Goal: Task Accomplishment & Management: Manage account settings

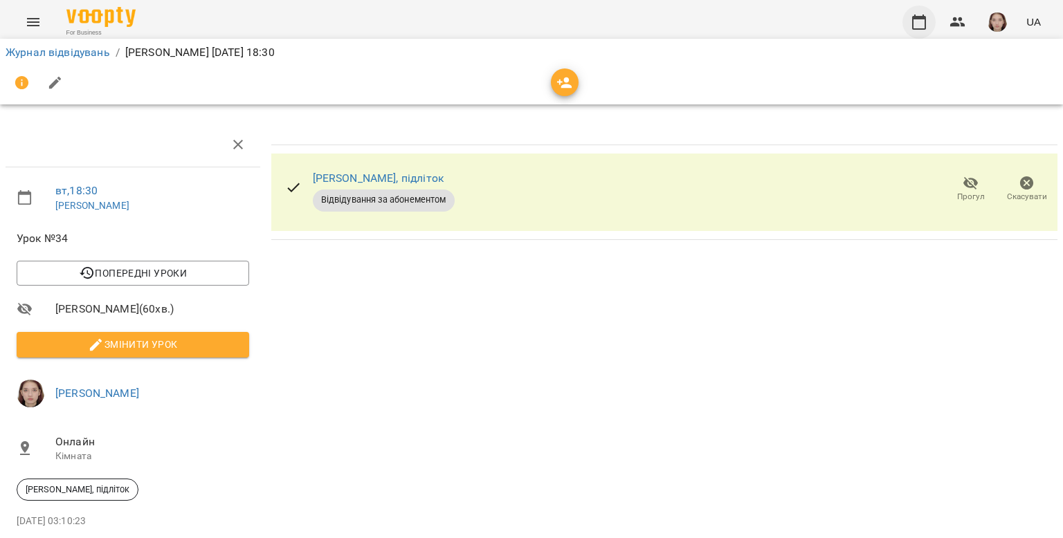
click at [916, 20] on icon "button" at bounding box center [918, 22] width 17 height 17
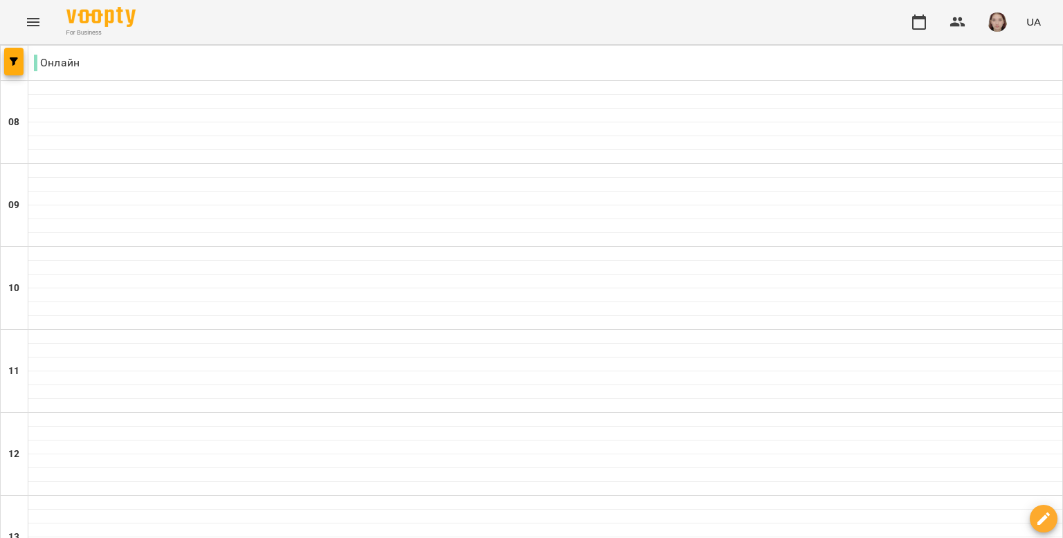
scroll to position [686, 0]
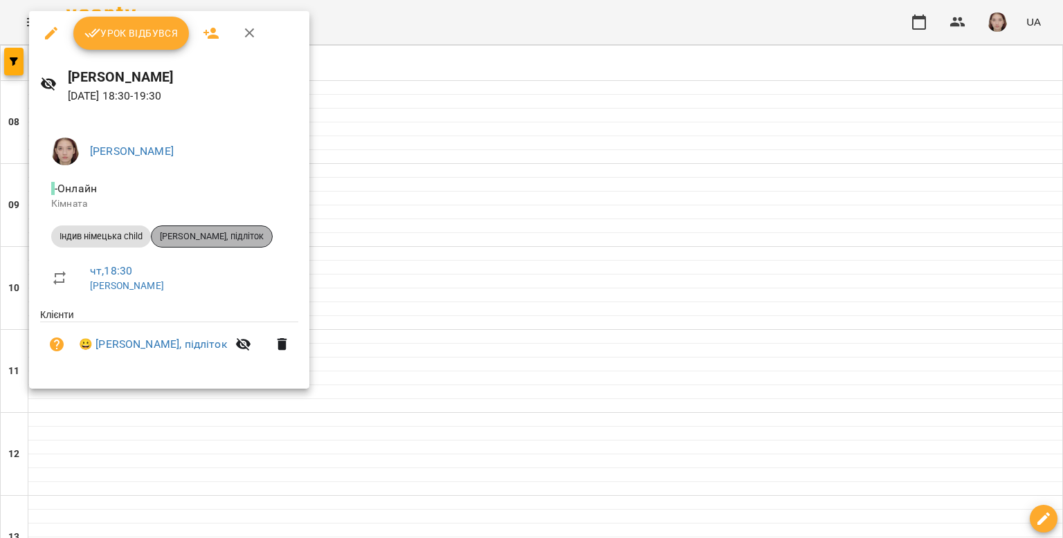
click at [272, 233] on span "[PERSON_NAME], підліток" at bounding box center [211, 236] width 120 height 12
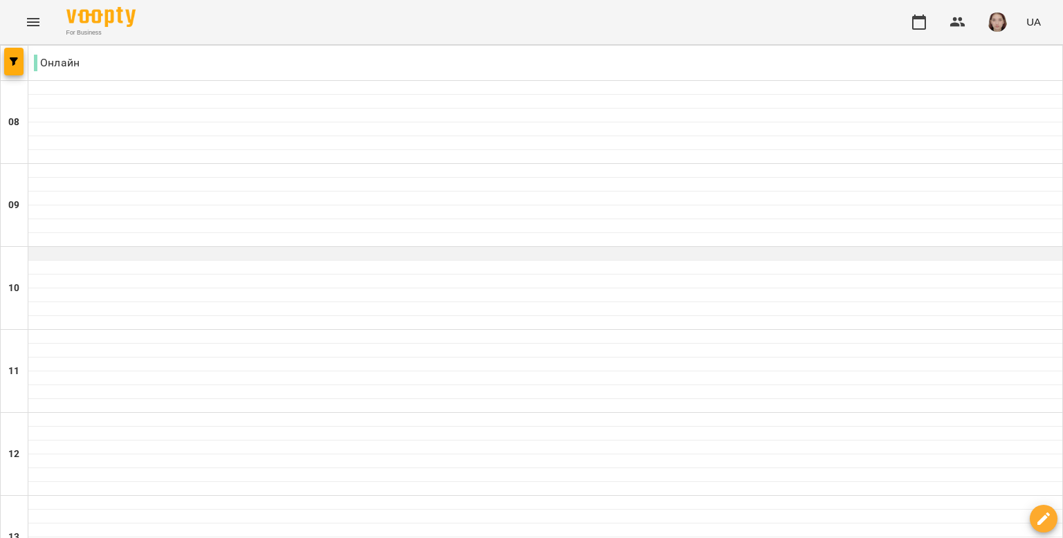
scroll to position [830, 0]
